Goal: Task Accomplishment & Management: Complete application form

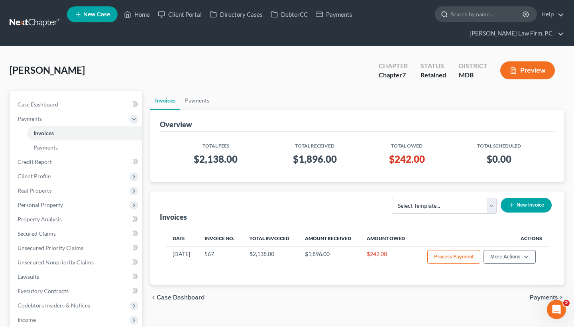
click at [502, 18] on input "search" at bounding box center [487, 14] width 73 height 15
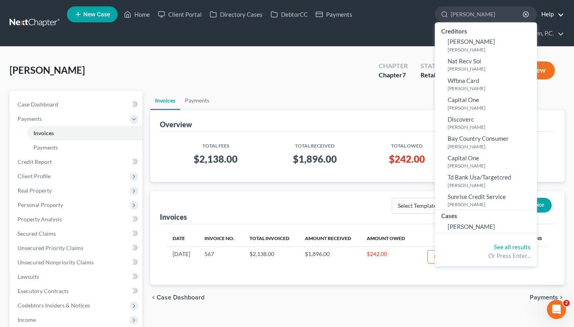
type input "[PERSON_NAME]"
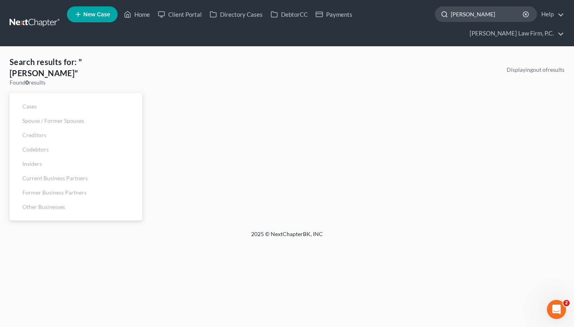
click at [491, 16] on input "[PERSON_NAME]" at bounding box center [487, 14] width 73 height 15
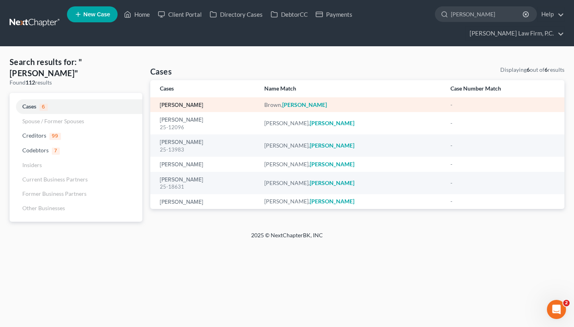
type input "[PERSON_NAME]"
click at [189, 104] on link "[PERSON_NAME]" at bounding box center [181, 105] width 43 height 6
select select "21"
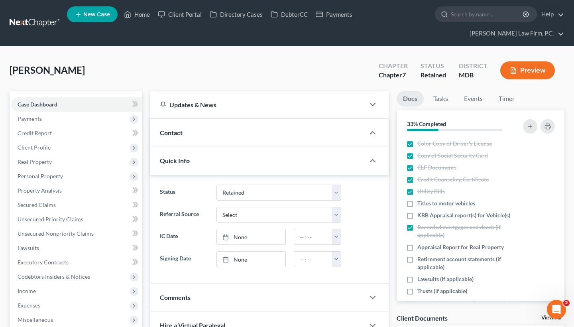
click at [184, 104] on div "Updates & News" at bounding box center [257, 104] width 195 height 8
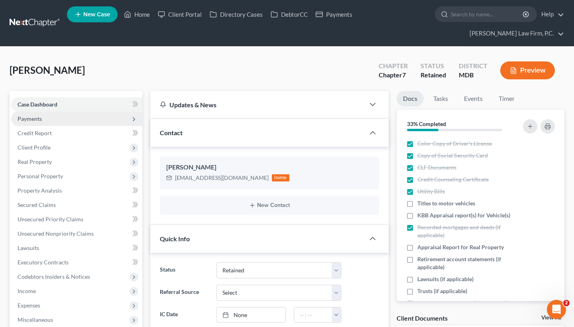
click at [83, 115] on span "Payments" at bounding box center [76, 119] width 131 height 14
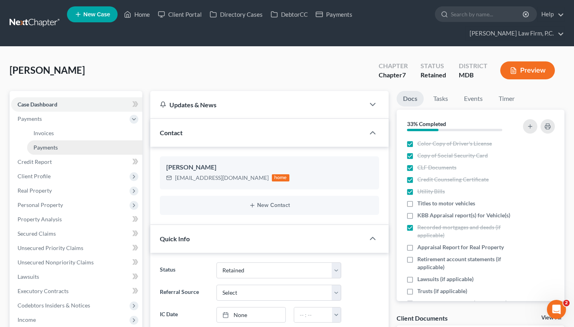
click at [78, 143] on link "Payments" at bounding box center [84, 147] width 115 height 14
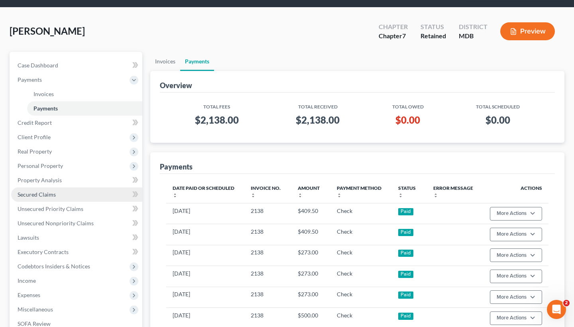
scroll to position [41, 0]
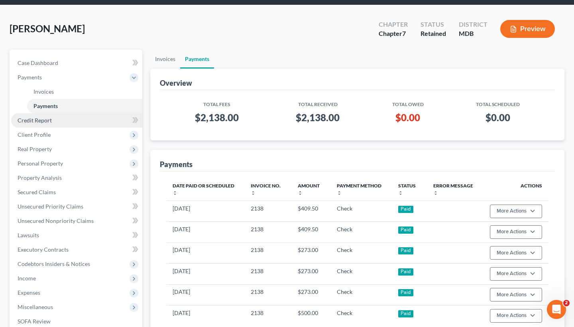
click at [94, 121] on link "Credit Report" at bounding box center [76, 120] width 131 height 14
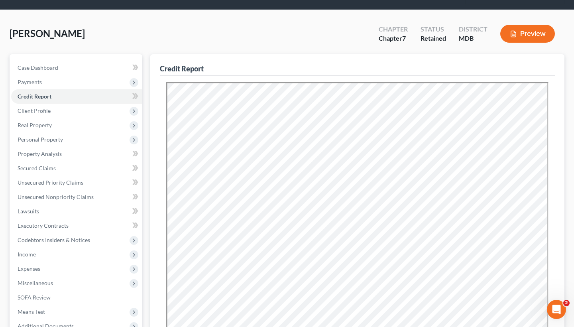
scroll to position [20, 0]
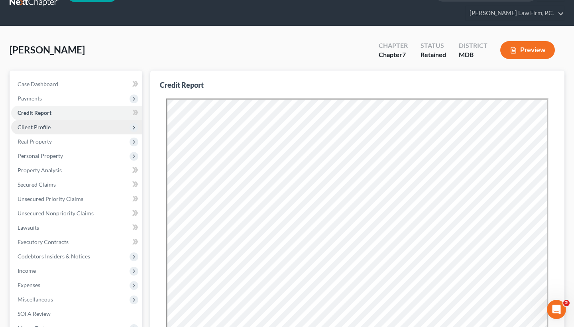
click at [79, 123] on span "Client Profile" at bounding box center [76, 127] width 131 height 14
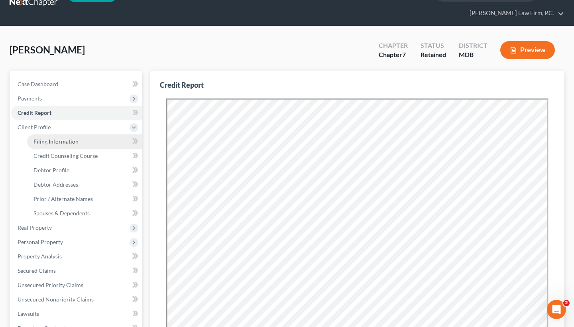
click at [79, 141] on link "Filing Information" at bounding box center [84, 141] width 115 height 14
select select "1"
select select "0"
select select "38"
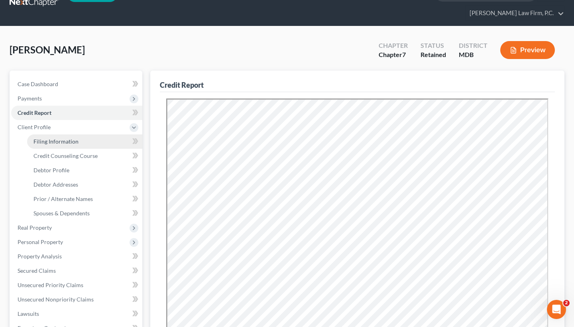
select select "0"
select select "21"
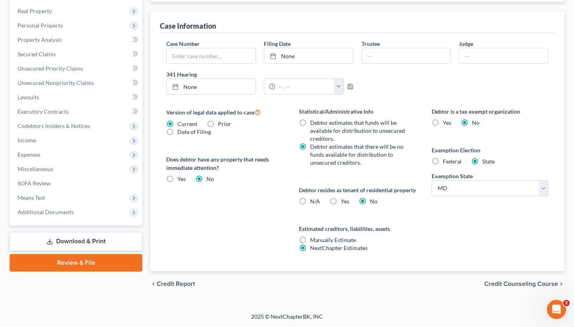
scroll to position [245, 0]
click at [515, 281] on span "Credit Counseling Course" at bounding box center [521, 284] width 74 height 6
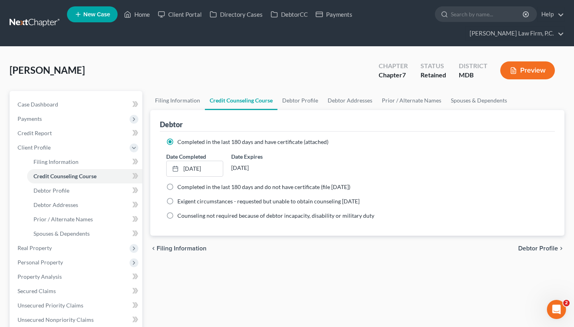
click at [536, 249] on span "Debtor Profile" at bounding box center [538, 248] width 40 height 6
select select "4"
select select "1"
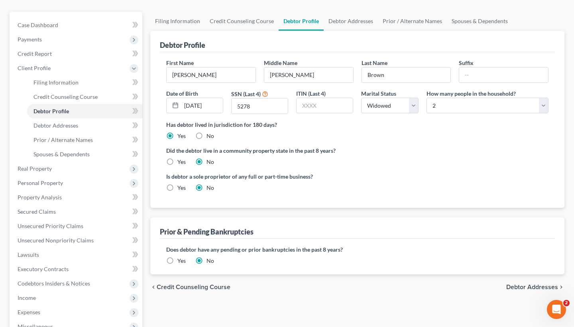
scroll to position [84, 0]
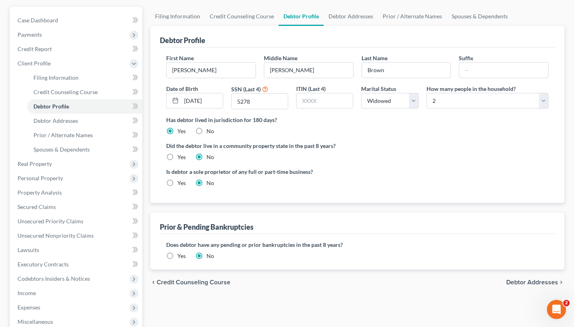
click at [528, 281] on span "Debtor Addresses" at bounding box center [532, 282] width 52 height 6
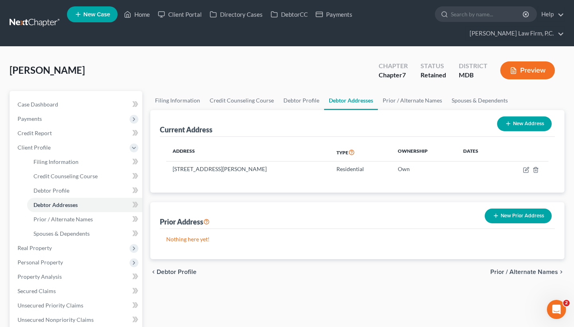
click at [523, 272] on span "Prior / Alternate Names" at bounding box center [524, 272] width 68 height 6
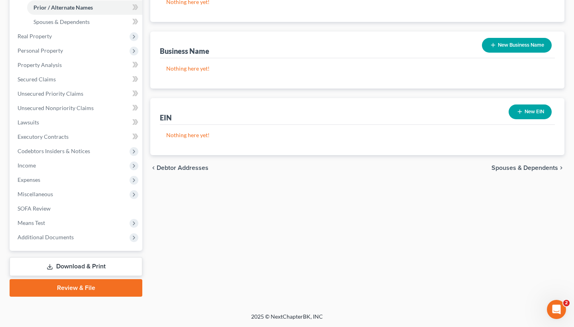
click at [542, 169] on span "Spouses & Dependents" at bounding box center [524, 168] width 67 height 6
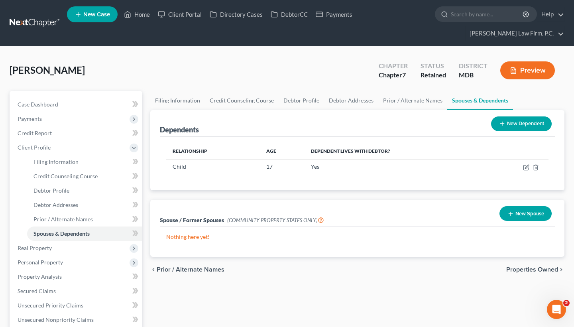
scroll to position [14, 0]
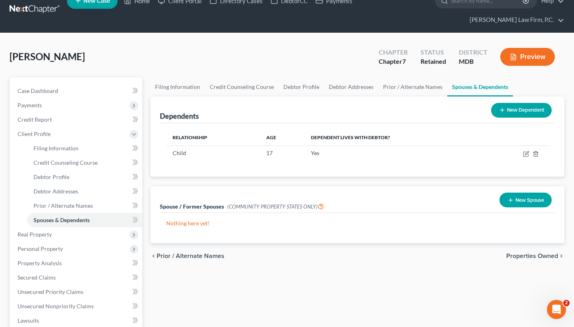
click at [534, 255] on span "Properties Owned" at bounding box center [532, 256] width 52 height 6
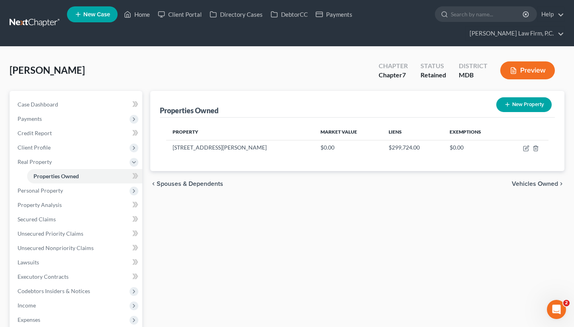
scroll to position [7, 0]
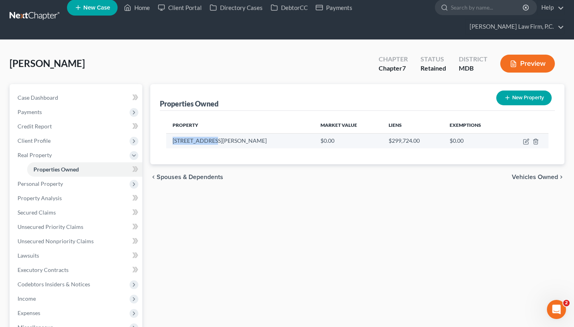
drag, startPoint x: 215, startPoint y: 145, endPoint x: 173, endPoint y: 138, distance: 42.3
click at [173, 138] on td "[STREET_ADDRESS][PERSON_NAME]" at bounding box center [240, 140] width 148 height 15
drag, startPoint x: 173, startPoint y: 139, endPoint x: 216, endPoint y: 139, distance: 43.8
click at [216, 139] on td "[STREET_ADDRESS][PERSON_NAME]" at bounding box center [240, 140] width 148 height 15
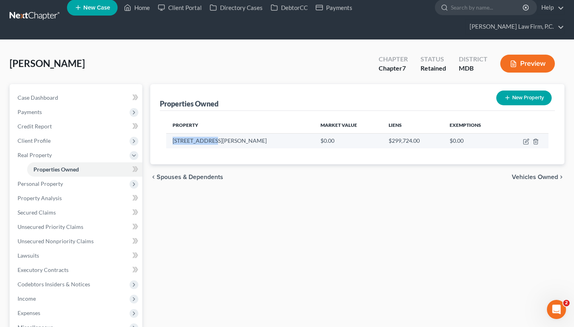
copy td "[STREET_ADDRESS][PERSON_NAME]"
click at [522, 142] on td at bounding box center [526, 140] width 44 height 15
click at [525, 142] on icon "button" at bounding box center [527, 141] width 4 height 4
select select "21"
select select "0"
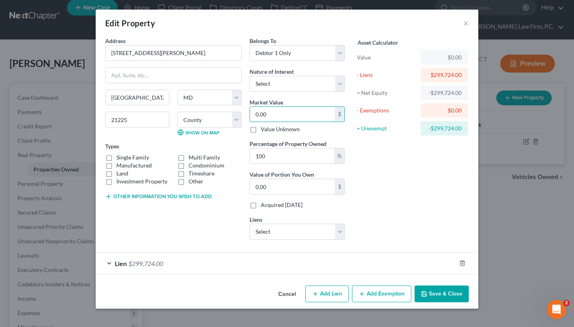
drag, startPoint x: 274, startPoint y: 113, endPoint x: 246, endPoint y: 111, distance: 27.9
click at [246, 111] on div "Belongs To * Select Debtor 1 Only Debtor 2 Only Debtor 1 And Debtor 2 Only At L…" at bounding box center [297, 141] width 103 height 209
paste input "368,9"
type input "368,900"
type input "368,900.00"
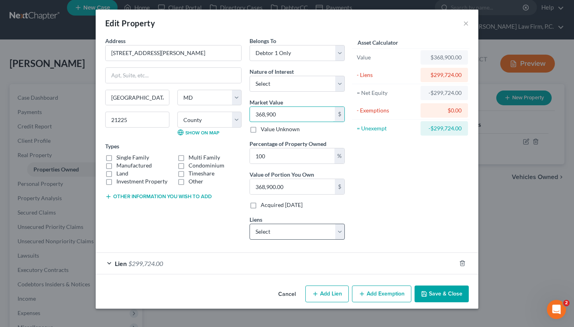
type input "368,900"
click at [456, 295] on button "Save & Close" at bounding box center [442, 293] width 54 height 17
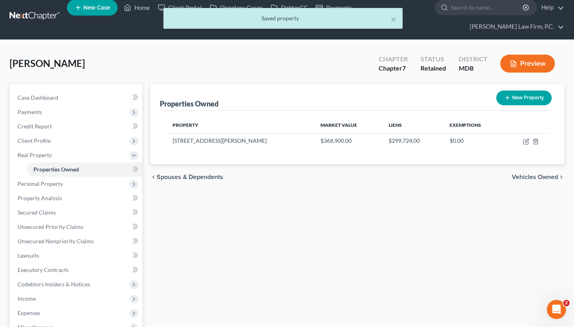
click at [534, 180] on span "Vehicles Owned" at bounding box center [535, 177] width 46 height 6
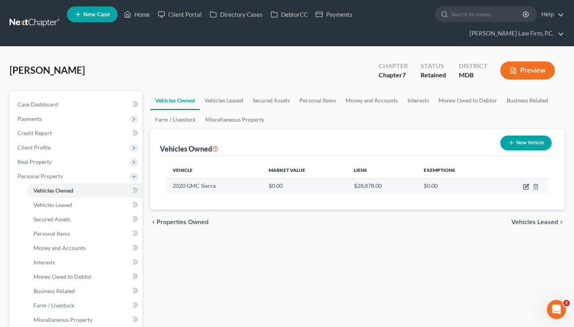
click at [525, 186] on icon "button" at bounding box center [526, 186] width 6 height 6
select select "0"
select select "6"
select select "2"
select select "0"
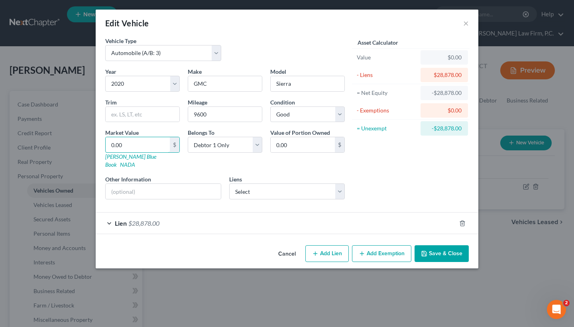
drag, startPoint x: 154, startPoint y: 145, endPoint x: 71, endPoint y: 148, distance: 83.4
click at [71, 148] on div "Edit Vehicle × Vehicle Type Select Automobile (A/B: 3) Truck (A/B: 3) Trailer (…" at bounding box center [287, 163] width 574 height 327
drag, startPoint x: 133, startPoint y: 144, endPoint x: 83, endPoint y: 141, distance: 49.9
click at [83, 141] on div "Edit Vehicle × Vehicle Type Select Automobile (A/B: 3) Truck (A/B: 3) Trailer (…" at bounding box center [287, 163] width 574 height 327
type input "4"
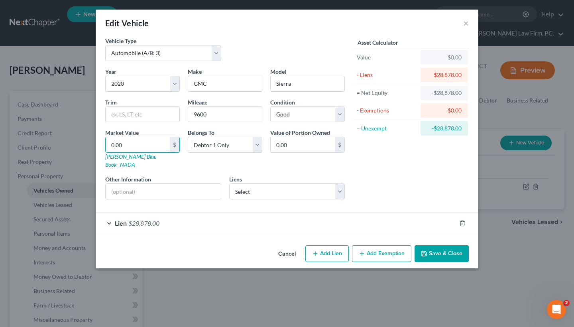
type input "4.00"
type input "44"
type input "44.00"
type input "440"
type input "440.00"
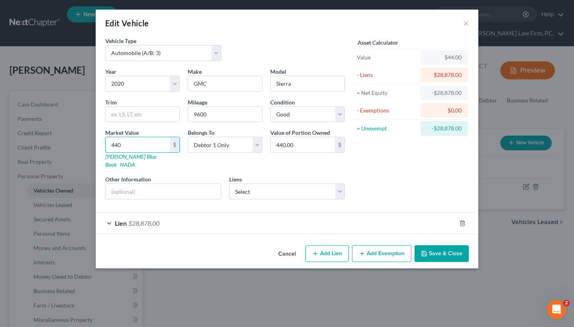
type input "4404"
type input "4,404.00"
type input "4,4049"
type input "44,049.00"
type input "44,049"
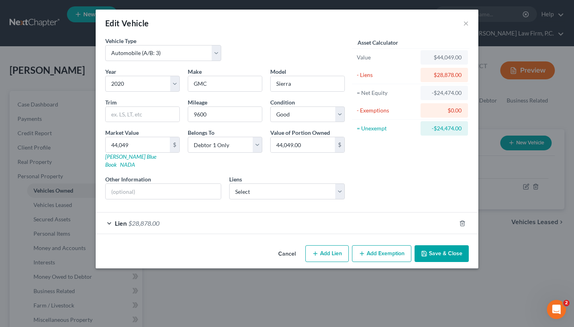
click at [447, 248] on button "Save & Close" at bounding box center [442, 253] width 54 height 17
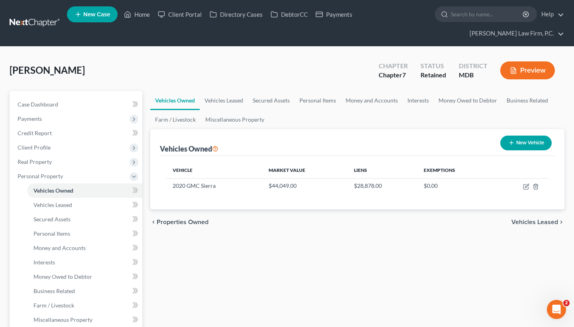
click at [527, 220] on span "Vehicles Leased" at bounding box center [534, 222] width 47 height 6
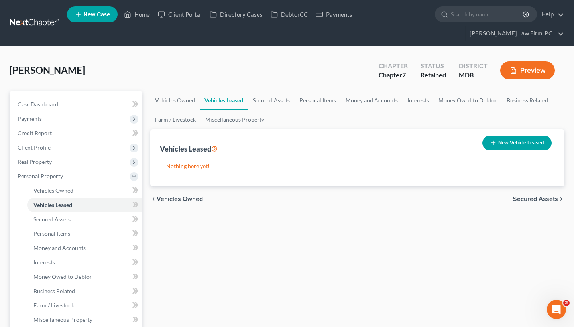
click at [528, 201] on span "Secured Assets" at bounding box center [535, 199] width 45 height 6
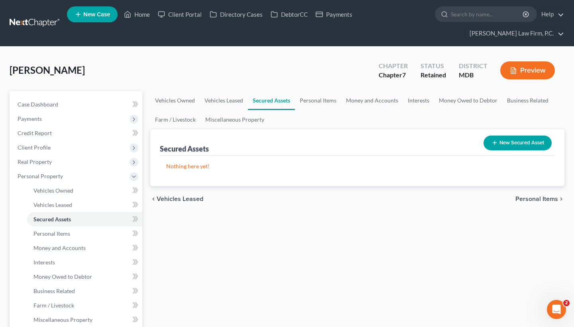
click at [529, 197] on span "Personal Items" at bounding box center [536, 199] width 43 height 6
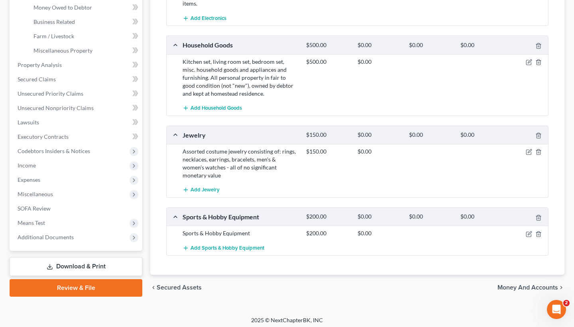
click at [538, 284] on span "Money and Accounts" at bounding box center [527, 287] width 61 height 6
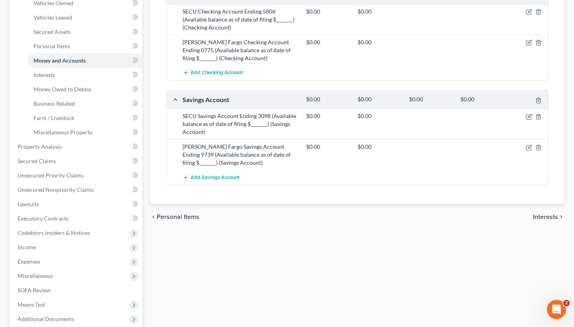
scroll to position [188, 0]
click at [548, 219] on span "Interests" at bounding box center [545, 216] width 25 height 6
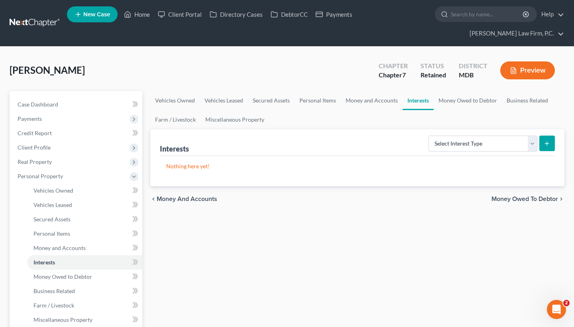
scroll to position [23, 0]
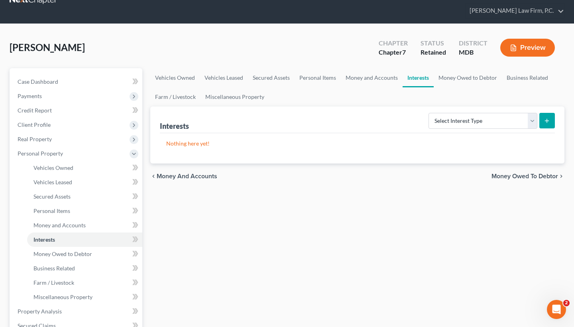
click at [516, 182] on div "chevron_left Money and Accounts Money Owed to Debtor chevron_right" at bounding box center [357, 176] width 414 height 26
click at [516, 173] on span "Money Owed to Debtor" at bounding box center [524, 176] width 67 height 6
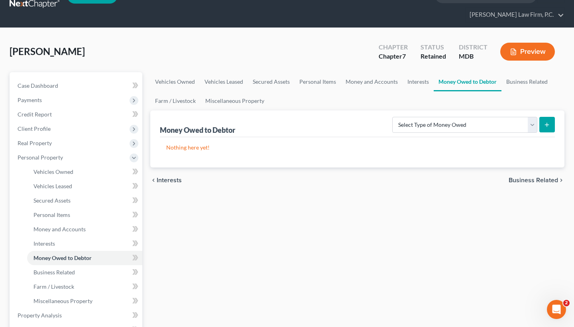
scroll to position [21, 0]
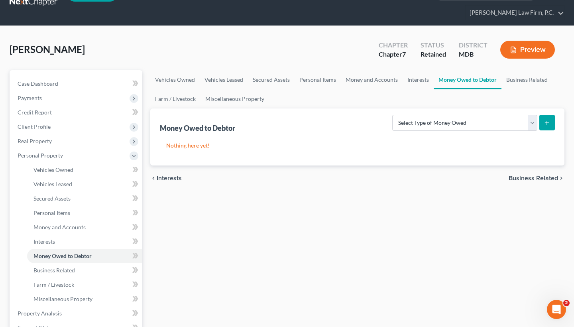
click at [532, 175] on span "Business Related" at bounding box center [533, 178] width 49 height 6
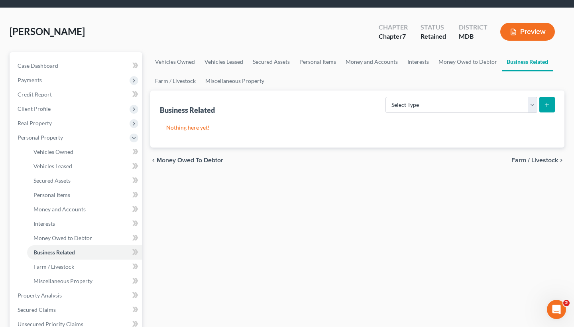
scroll to position [54, 0]
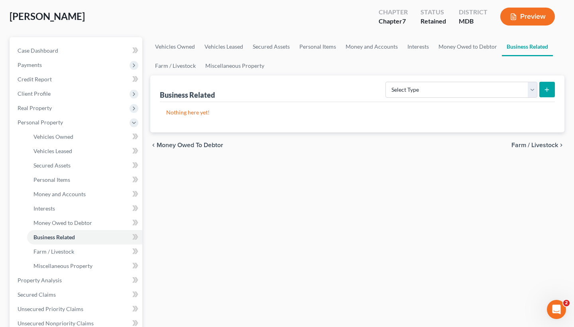
click at [531, 144] on span "Farm / Livestock" at bounding box center [534, 145] width 47 height 6
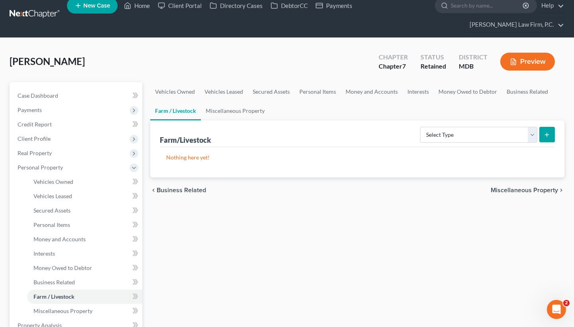
scroll to position [10, 0]
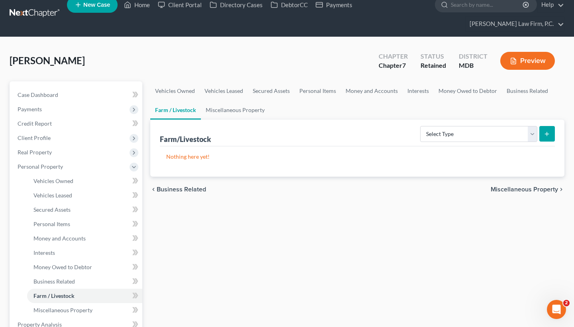
click at [532, 189] on span "Miscellaneous Property" at bounding box center [524, 189] width 67 height 6
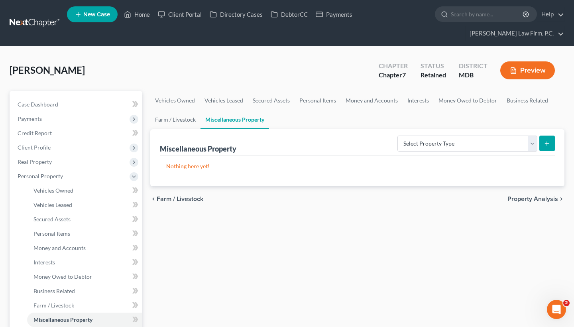
click at [526, 200] on span "Property Analysis" at bounding box center [532, 199] width 51 height 6
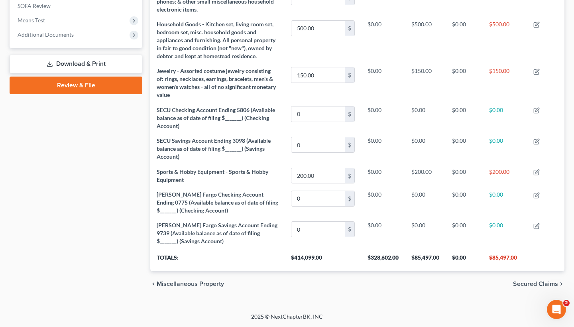
scroll to position [328, 0]
click at [533, 282] on span "Secured Claims" at bounding box center [535, 284] width 45 height 6
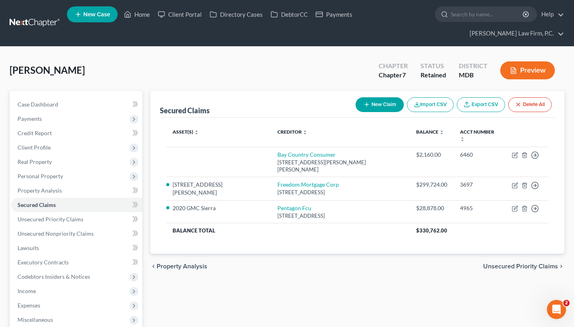
click at [524, 263] on span "Unsecured Priority Claims" at bounding box center [520, 266] width 75 height 6
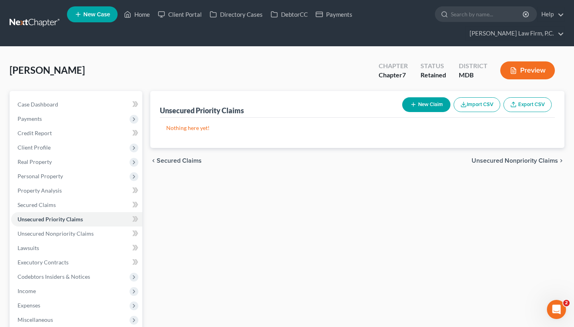
click at [512, 157] on span "Unsecured Nonpriority Claims" at bounding box center [514, 160] width 86 height 6
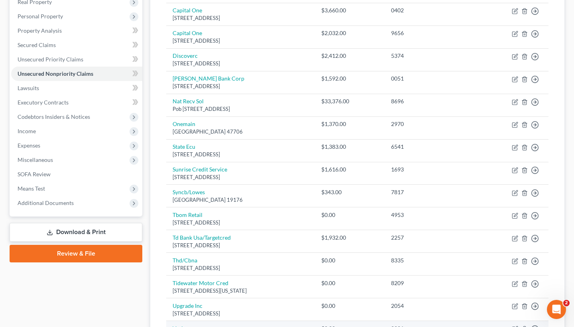
scroll to position [166, 0]
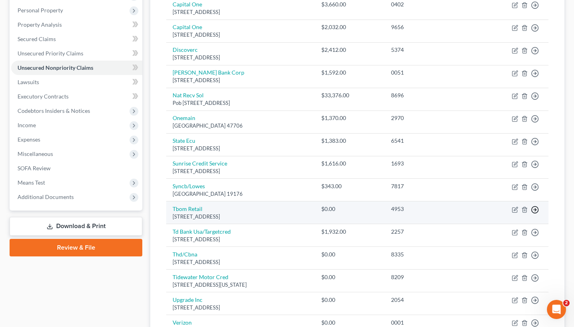
click at [536, 208] on polyline "button" at bounding box center [535, 209] width 1 height 3
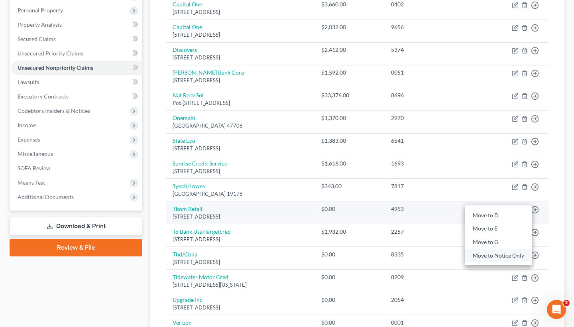
click at [487, 255] on link "Move to Notice Only" at bounding box center [498, 256] width 67 height 14
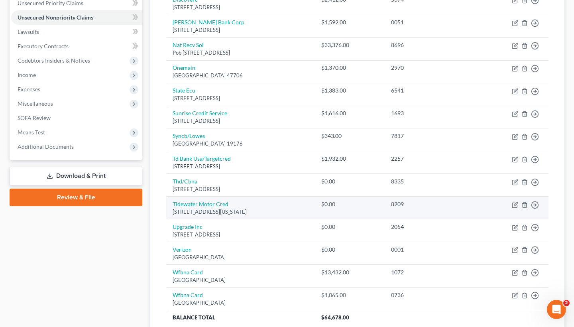
scroll to position [217, 0]
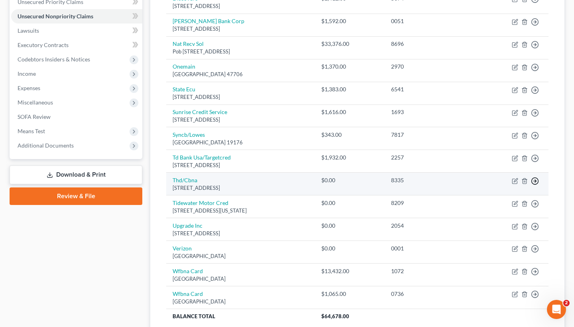
click at [535, 180] on icon "button" at bounding box center [535, 181] width 8 height 8
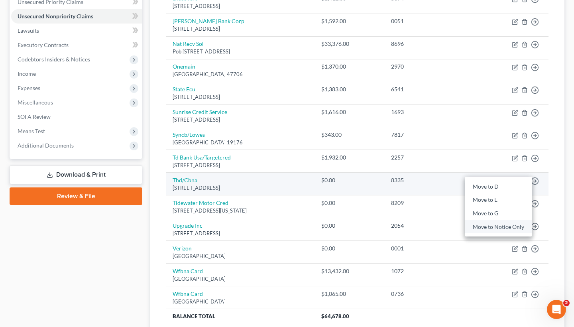
click at [495, 224] on link "Move to Notice Only" at bounding box center [498, 227] width 67 height 14
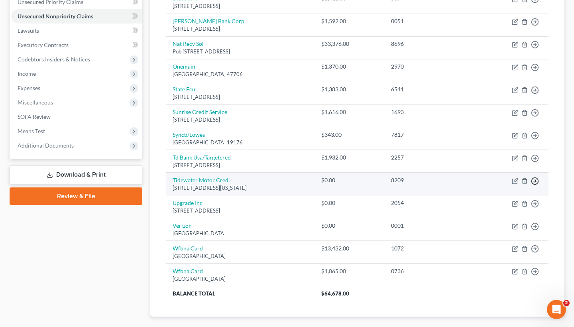
click at [536, 181] on line "button" at bounding box center [535, 181] width 3 height 0
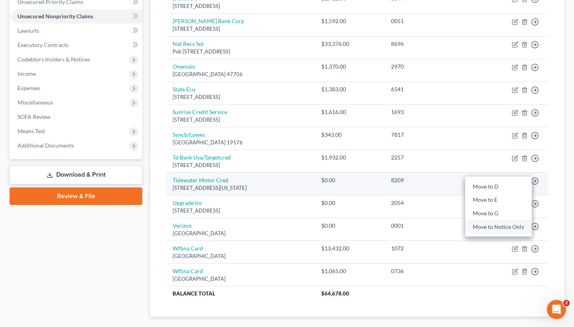
click at [500, 224] on link "Move to Notice Only" at bounding box center [498, 227] width 67 height 14
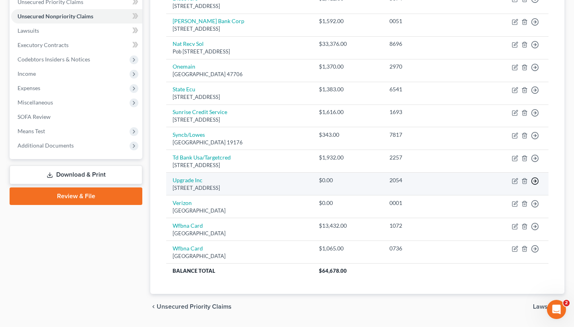
click at [536, 181] on line "button" at bounding box center [535, 181] width 3 height 0
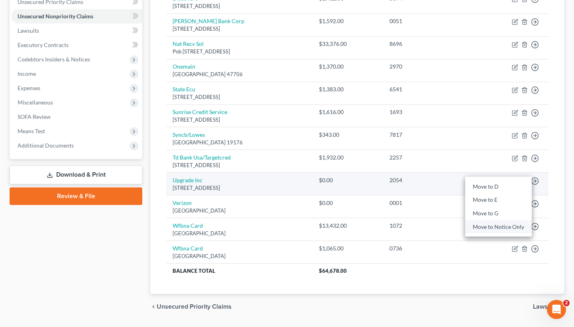
click at [497, 225] on link "Move to Notice Only" at bounding box center [498, 227] width 67 height 14
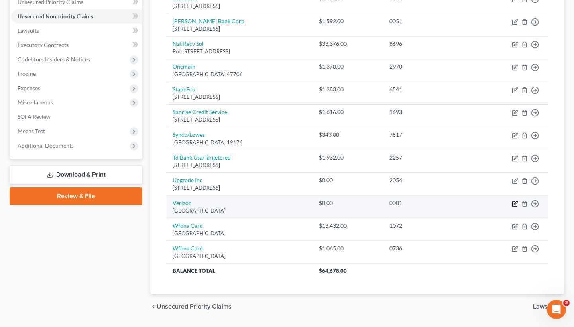
scroll to position [214, 0]
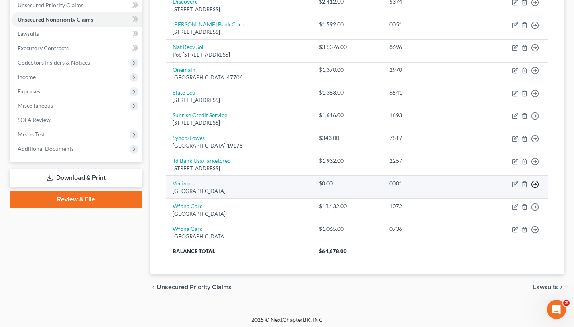
click at [535, 184] on line "button" at bounding box center [535, 184] width 3 height 0
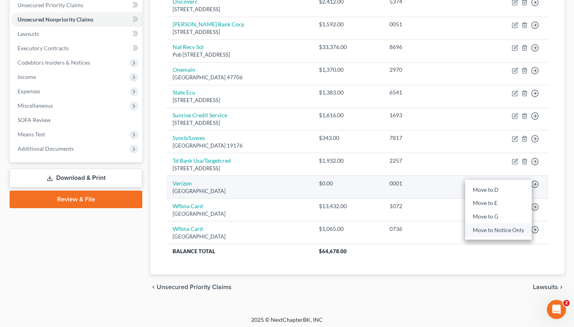
click at [491, 228] on link "Move to Notice Only" at bounding box center [498, 230] width 67 height 14
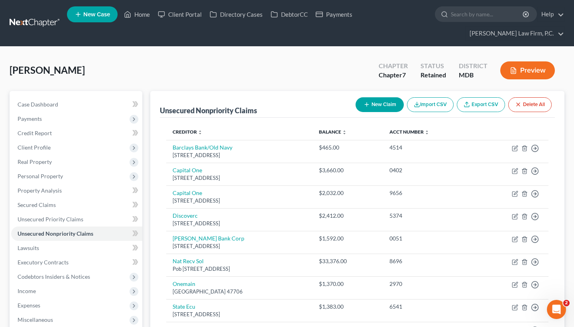
scroll to position [0, 0]
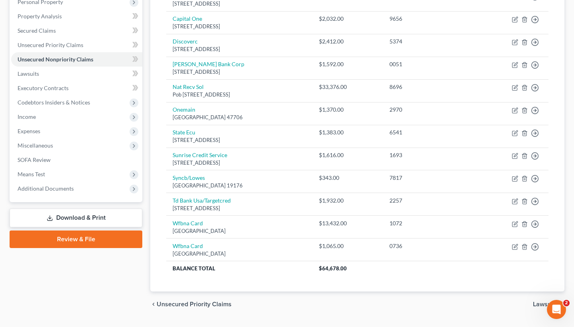
click at [534, 301] on span "Lawsuits" at bounding box center [545, 304] width 25 height 6
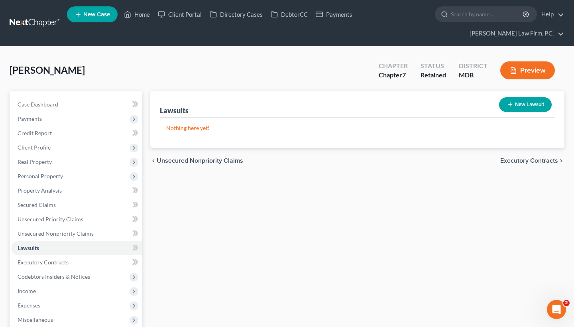
click at [528, 169] on div "chevron_left Unsecured Nonpriority Claims Executory Contracts chevron_right" at bounding box center [357, 161] width 414 height 26
click at [528, 160] on span "Executory Contracts" at bounding box center [529, 160] width 58 height 6
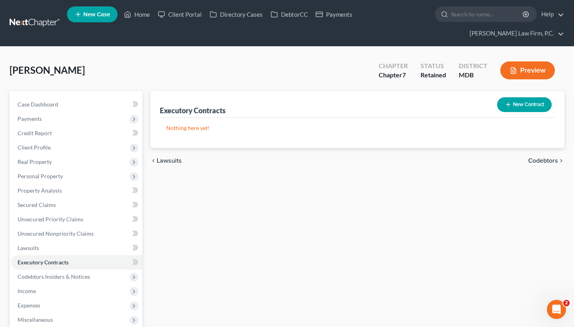
click at [541, 161] on span "Codebtors" at bounding box center [543, 160] width 30 height 6
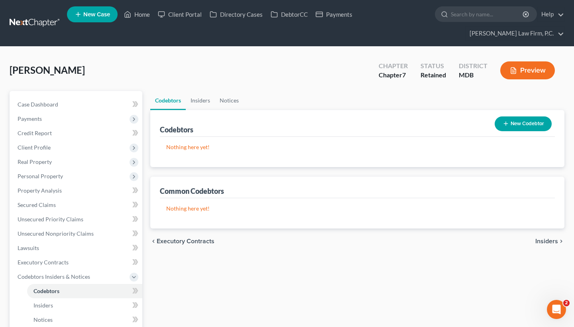
click at [541, 243] on span "Insiders" at bounding box center [546, 241] width 23 height 6
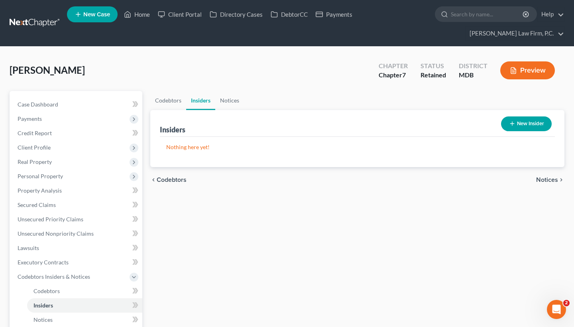
click at [548, 173] on div "chevron_left Codebtors Notices chevron_right" at bounding box center [357, 180] width 414 height 26
click at [548, 179] on span "Notices" at bounding box center [547, 180] width 22 height 6
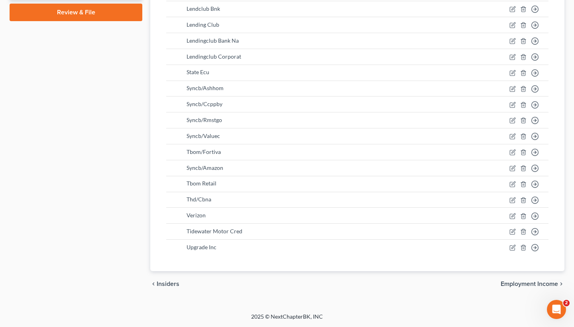
click at [526, 281] on span "Employment Income" at bounding box center [529, 284] width 57 height 6
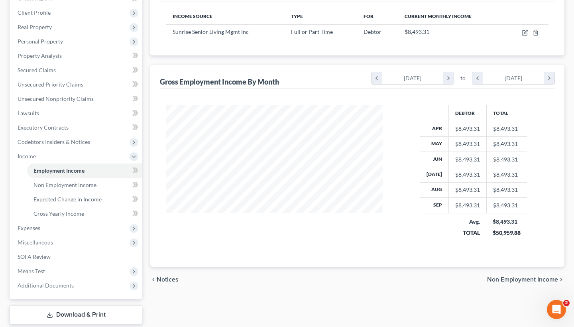
scroll to position [136, 0]
click at [513, 279] on span "Non Employment Income" at bounding box center [522, 278] width 71 height 6
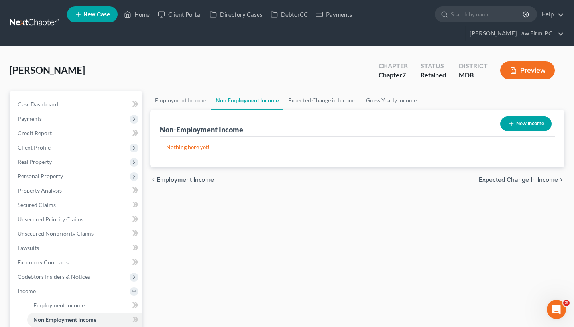
click at [520, 183] on span "Expected Change in Income" at bounding box center [518, 180] width 79 height 6
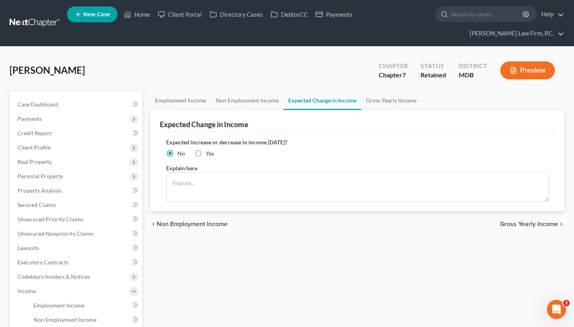
click at [515, 224] on span "Gross Yearly Income" at bounding box center [529, 224] width 58 height 6
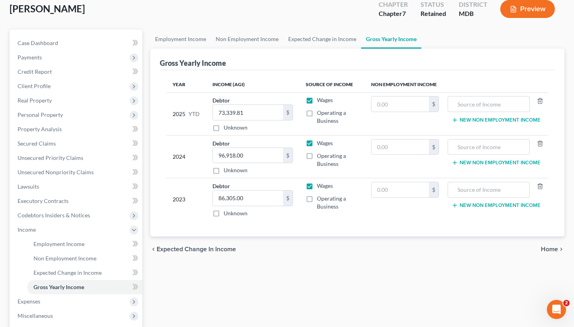
scroll to position [69, 0]
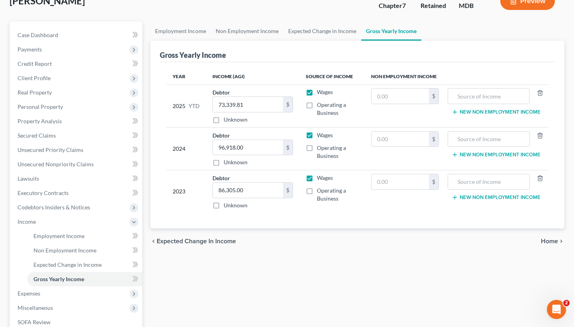
click at [554, 244] on span "Home" at bounding box center [549, 241] width 17 height 6
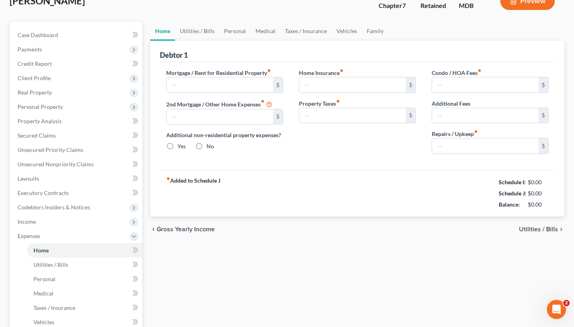
scroll to position [47, 0]
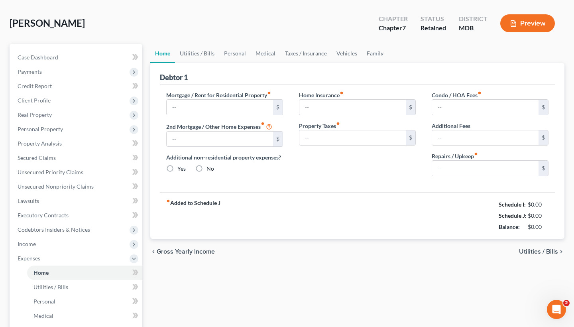
type input "2,264.00"
type input "0.00"
radio input "true"
type input "1,100.00"
type input "0.00"
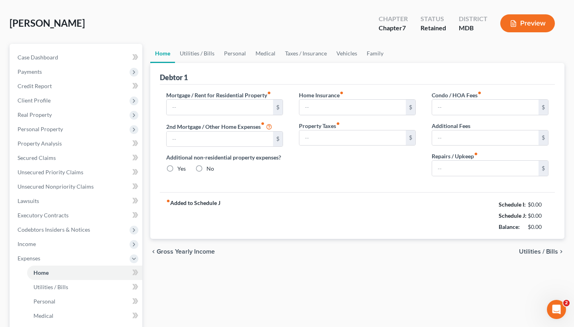
type input "0.00"
type input "150.00"
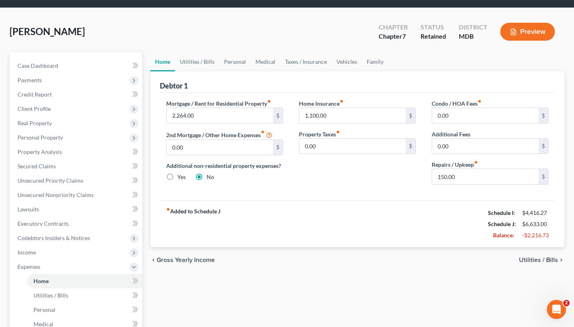
scroll to position [40, 0]
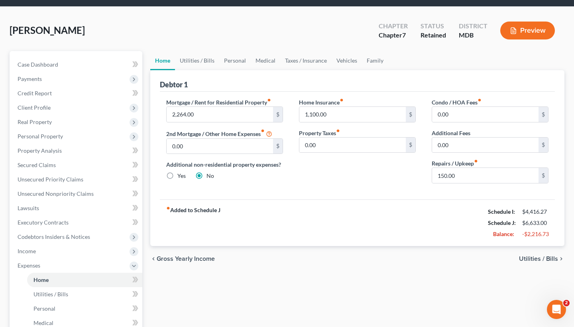
click at [537, 256] on span "Utilities / Bills" at bounding box center [538, 258] width 39 height 6
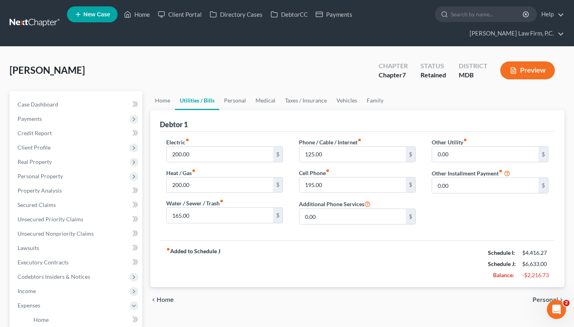
click at [535, 295] on div "chevron_left Home Personal chevron_right" at bounding box center [357, 300] width 414 height 26
click at [535, 298] on span "Personal" at bounding box center [545, 300] width 26 height 6
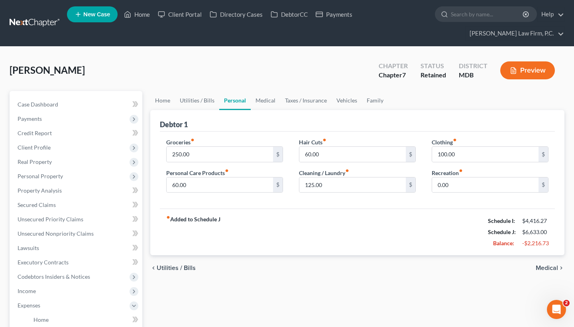
click at [540, 269] on span "Medical" at bounding box center [547, 268] width 22 height 6
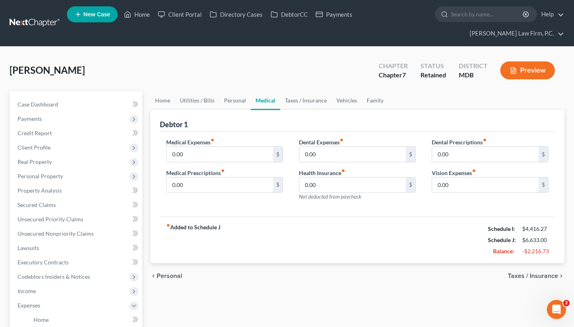
click at [162, 273] on span "Personal" at bounding box center [170, 276] width 26 height 6
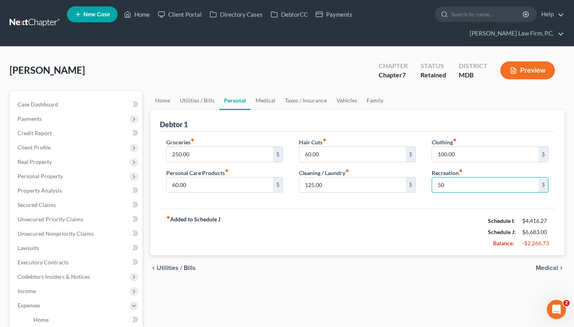
type input "50"
click at [549, 269] on span "Medical" at bounding box center [547, 268] width 22 height 6
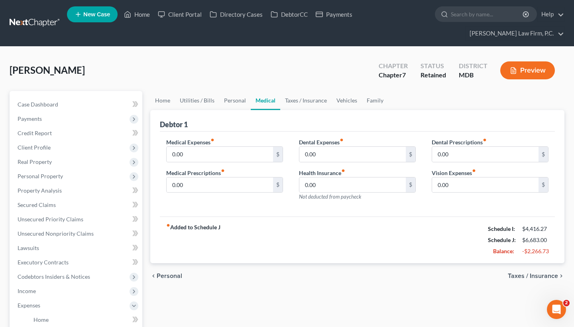
click at [549, 270] on div "chevron_left Personal Taxes / Insurance chevron_right" at bounding box center [357, 276] width 414 height 26
click at [542, 279] on span "Taxes / Insurance" at bounding box center [533, 276] width 50 height 6
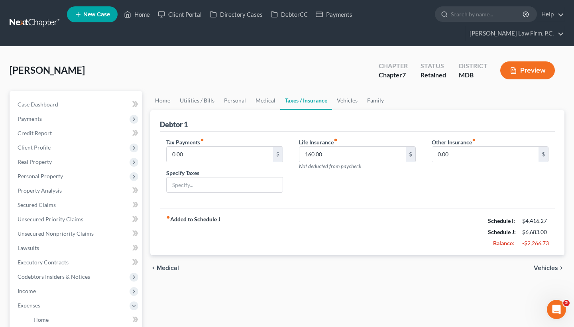
click at [542, 263] on div "chevron_left Medical Vehicles chevron_right" at bounding box center [357, 268] width 414 height 26
click at [542, 267] on span "Vehicles" at bounding box center [546, 268] width 24 height 6
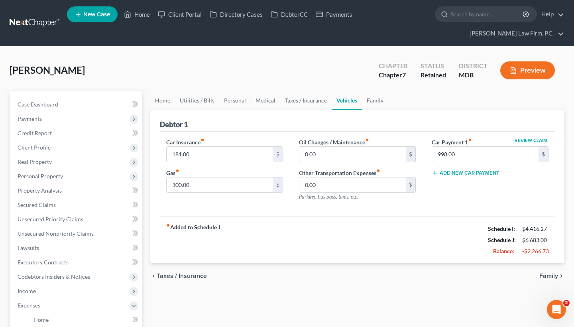
click at [542, 267] on div "chevron_left Taxes / Insurance Family chevron_right" at bounding box center [357, 276] width 414 height 26
click at [544, 279] on span "Family" at bounding box center [548, 276] width 19 height 6
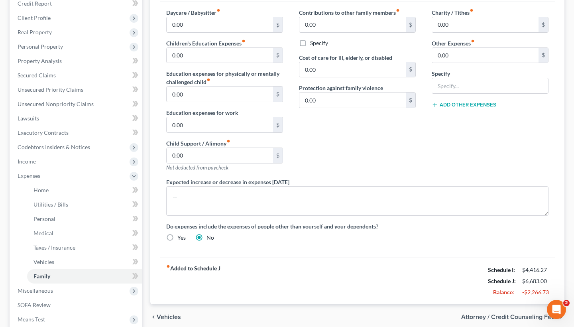
scroll to position [151, 0]
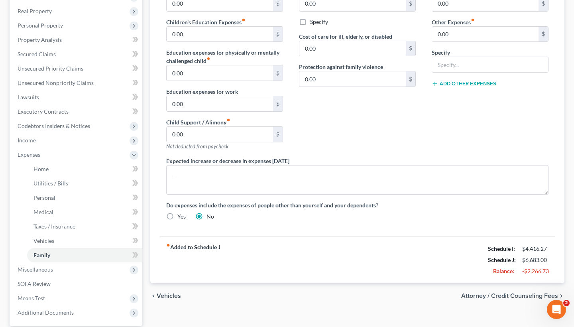
click at [509, 297] on span "Attorney / Credit Counseling Fees" at bounding box center [509, 296] width 97 height 6
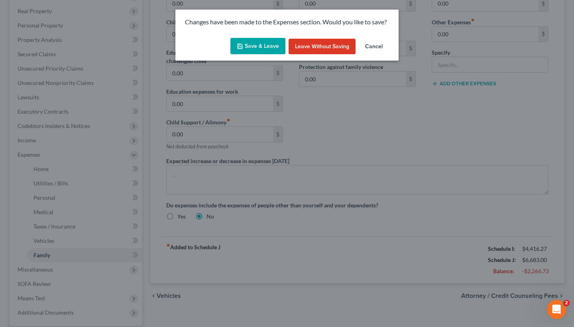
click at [259, 46] on button "Save & Leave" at bounding box center [257, 46] width 55 height 17
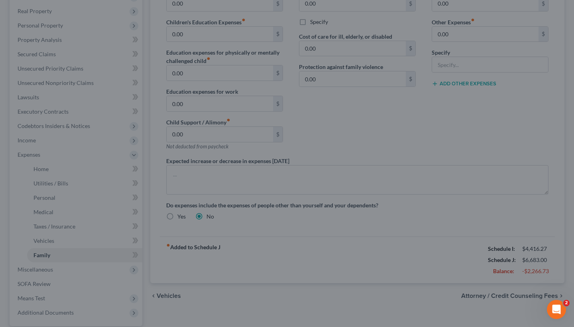
select select "2"
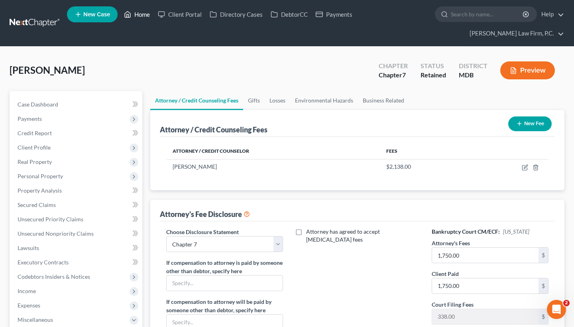
click at [144, 14] on link "Home" at bounding box center [137, 14] width 34 height 14
